Goal: Task Accomplishment & Management: Use online tool/utility

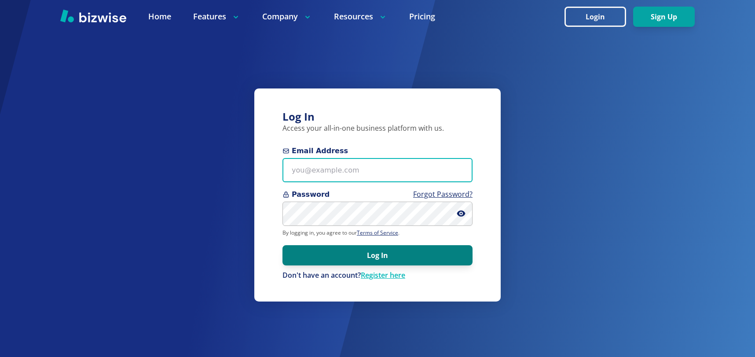
type input "[EMAIL_ADDRESS][DOMAIN_NAME]"
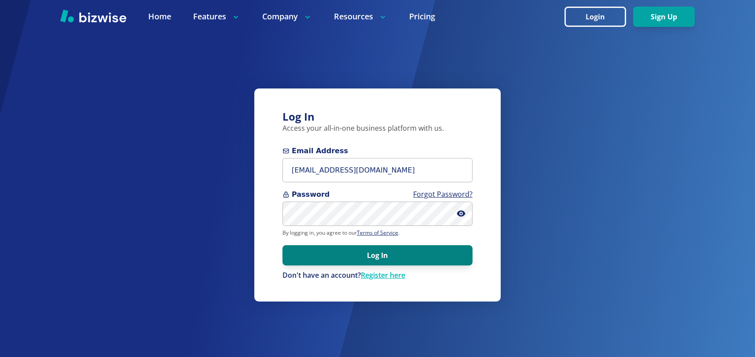
click at [342, 259] on button "Log In" at bounding box center [377, 255] width 190 height 20
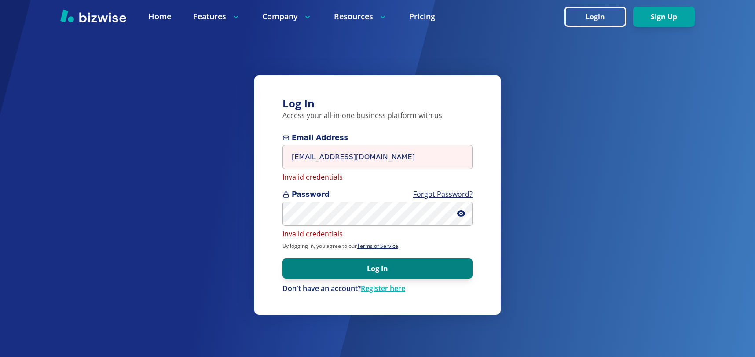
click at [346, 264] on button "Log In" at bounding box center [377, 268] width 190 height 20
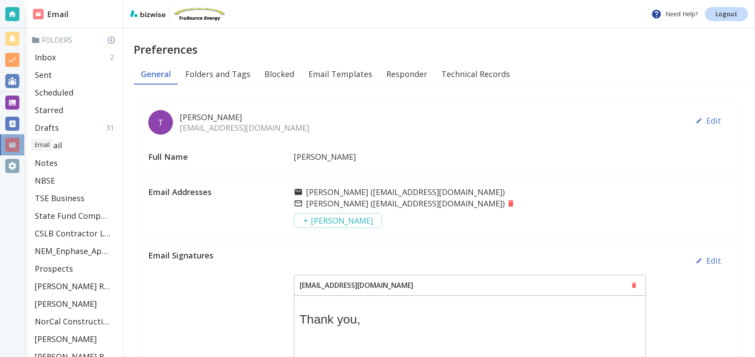
click at [17, 143] on div at bounding box center [12, 145] width 14 height 14
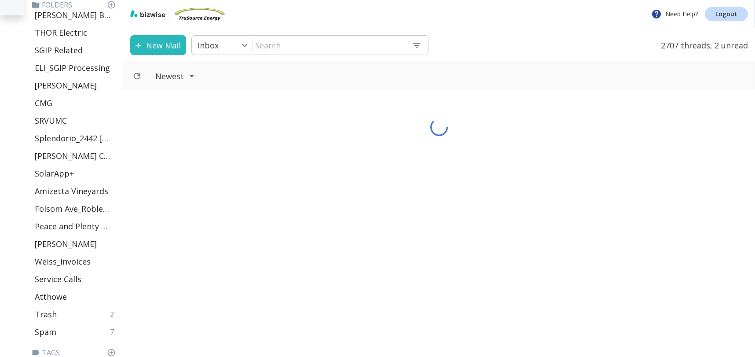
scroll to position [382, 0]
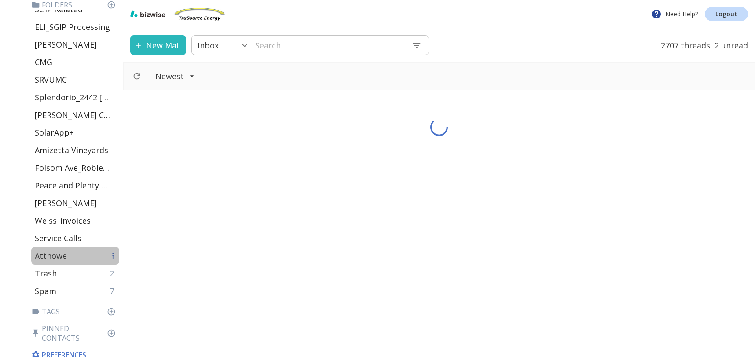
click at [61, 256] on p "Atthowe" at bounding box center [51, 255] width 32 height 11
type input "47"
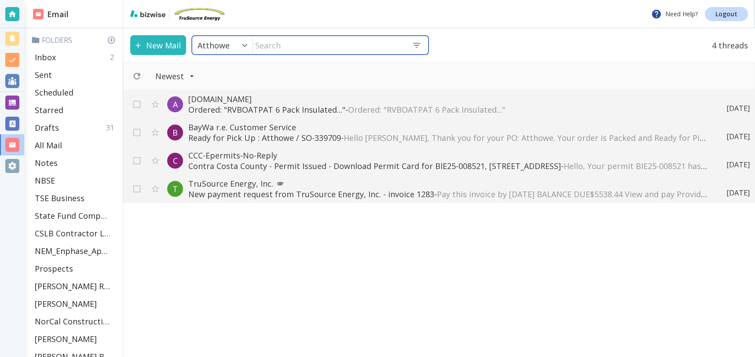
click at [322, 47] on input "text" at bounding box center [329, 45] width 152 height 18
type input "engineerinc"
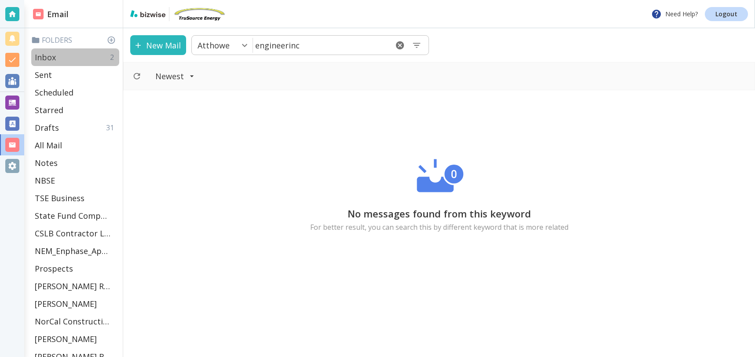
click at [45, 57] on p "Inbox" at bounding box center [45, 57] width 21 height 11
type input "0"
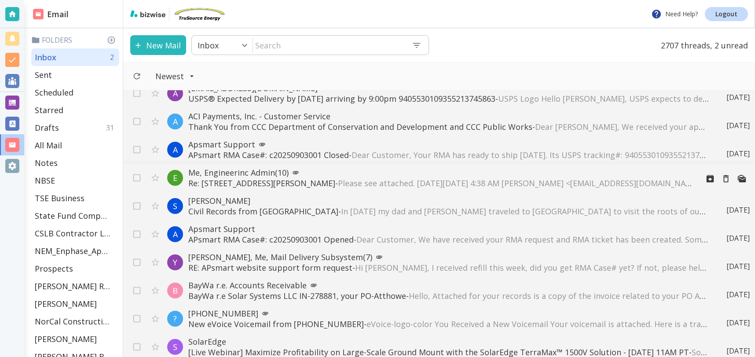
click at [335, 187] on div "[PERSON_NAME] Re: Accounting and Bookkeeping Services - Greetings of the day! J…" at bounding box center [439, 223] width 632 height 267
click at [299, 183] on div "[PERSON_NAME] Re: Accounting and Bookkeeping Services - Greetings of the day! J…" at bounding box center [439, 223] width 632 height 267
click at [299, 183] on div "B Me, [EMAIL_ADDRESS][DOMAIN_NAME] (4) RE: APSmart Transmitter - [PERSON_NAME],…" at bounding box center [439, 223] width 632 height 267
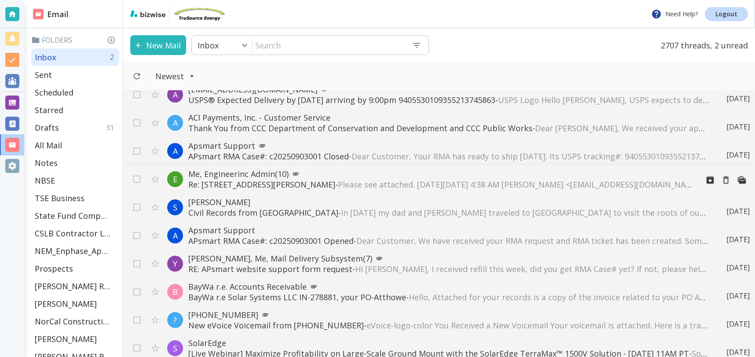
click at [282, 181] on p "Re: [STREET_ADDRESS][PERSON_NAME] _ ESS - Please see attached. [DATE][DATE] 4:3…" at bounding box center [439, 184] width 503 height 11
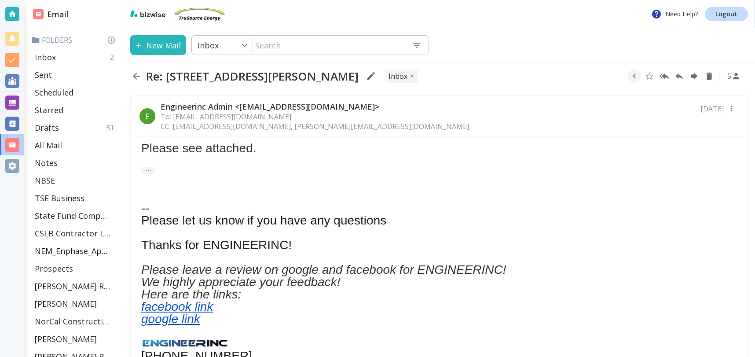
scroll to position [526, 0]
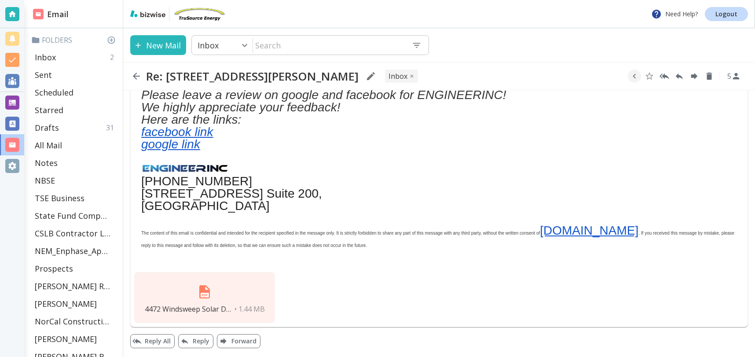
click at [222, 274] on div "4472 Windsweep Solar Drawings.pdf • 1.44 MB" at bounding box center [204, 297] width 141 height 51
click at [220, 283] on div "4472 Windsweep Solar Drawings.pdf • 1.44 MB" at bounding box center [204, 297] width 141 height 51
